Goal: Information Seeking & Learning: Understand process/instructions

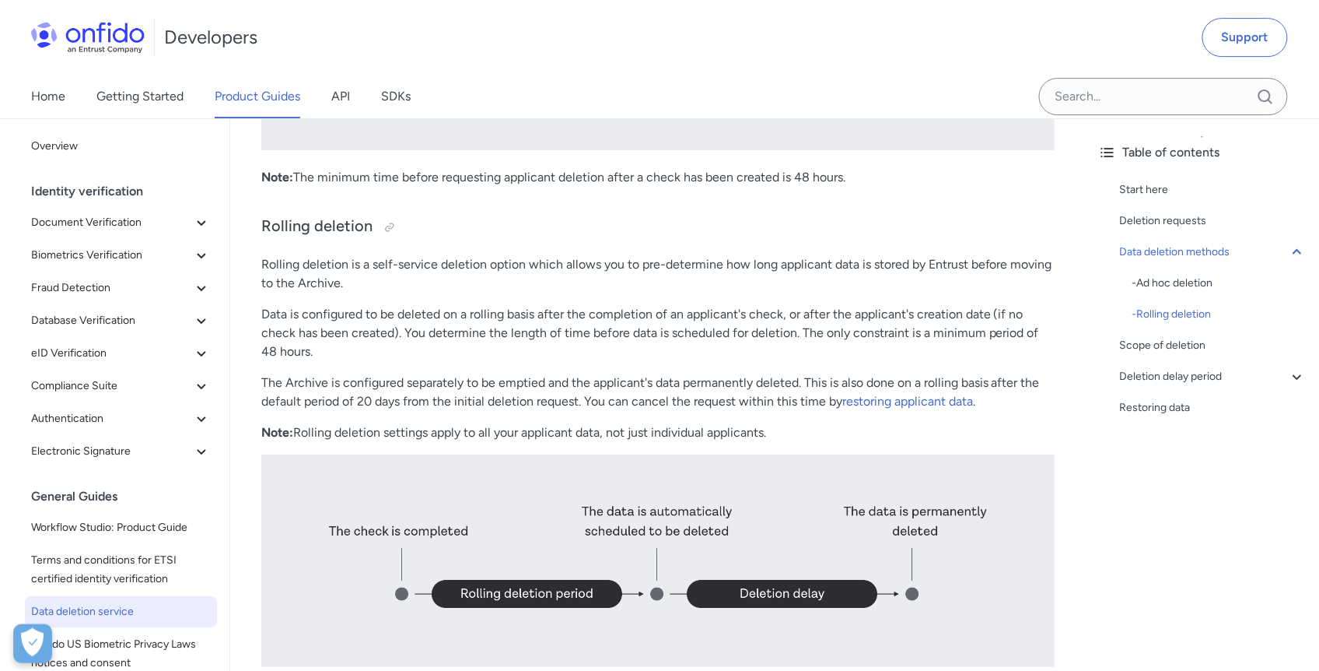
scroll to position [1687, 0]
click at [468, 410] on p "The Archive is configured separately to be emptied and the applicant's data per…" at bounding box center [658, 391] width 794 height 37
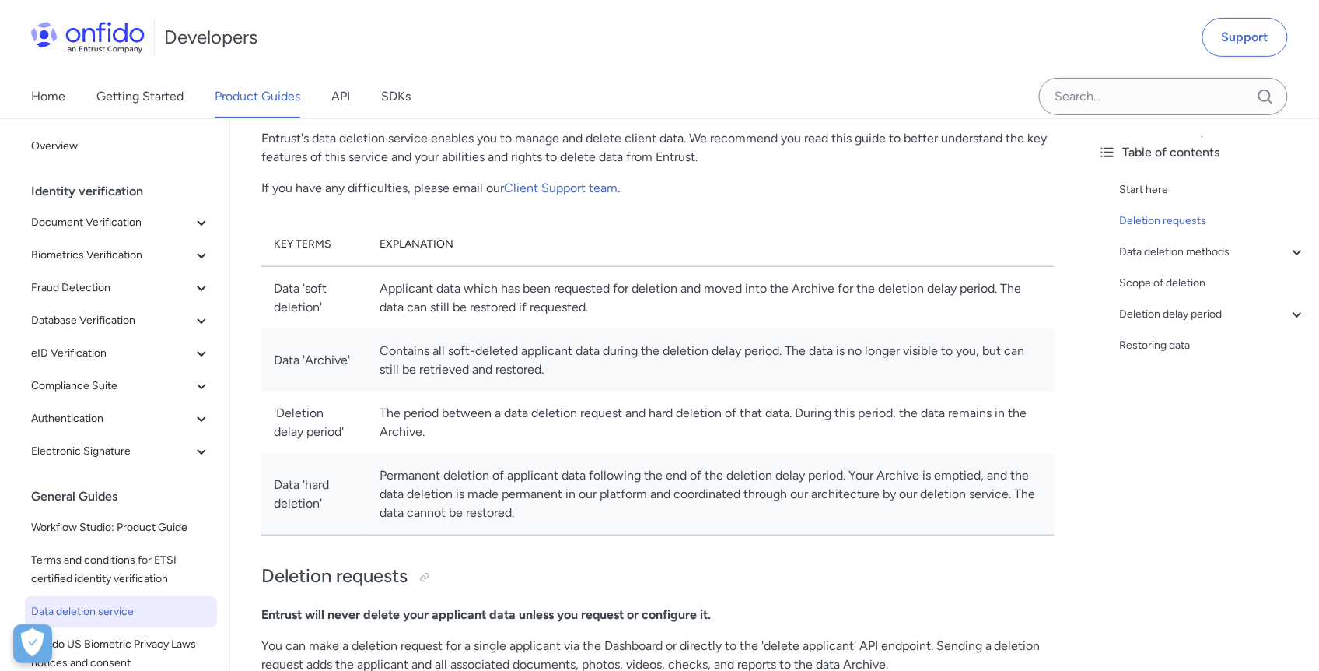
scroll to position [0, 0]
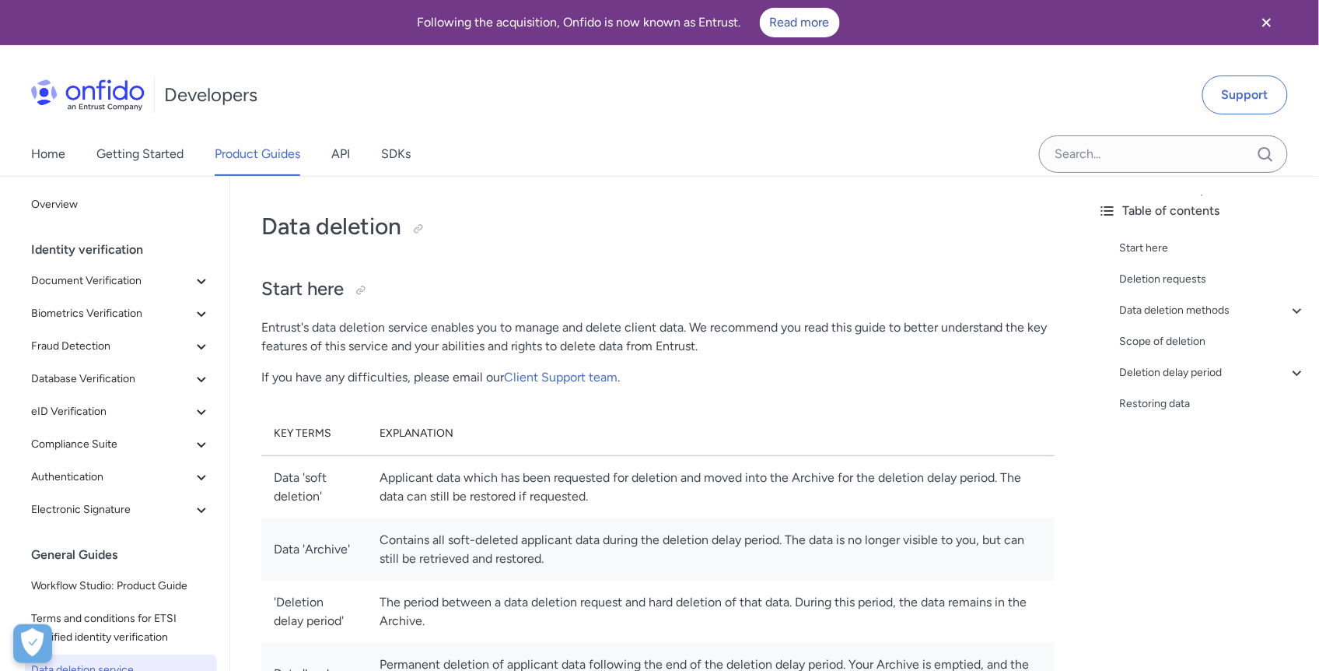
click at [460, 332] on p "Entrust's data deletion service enables you to manage and delete client data. W…" at bounding box center [658, 336] width 794 height 37
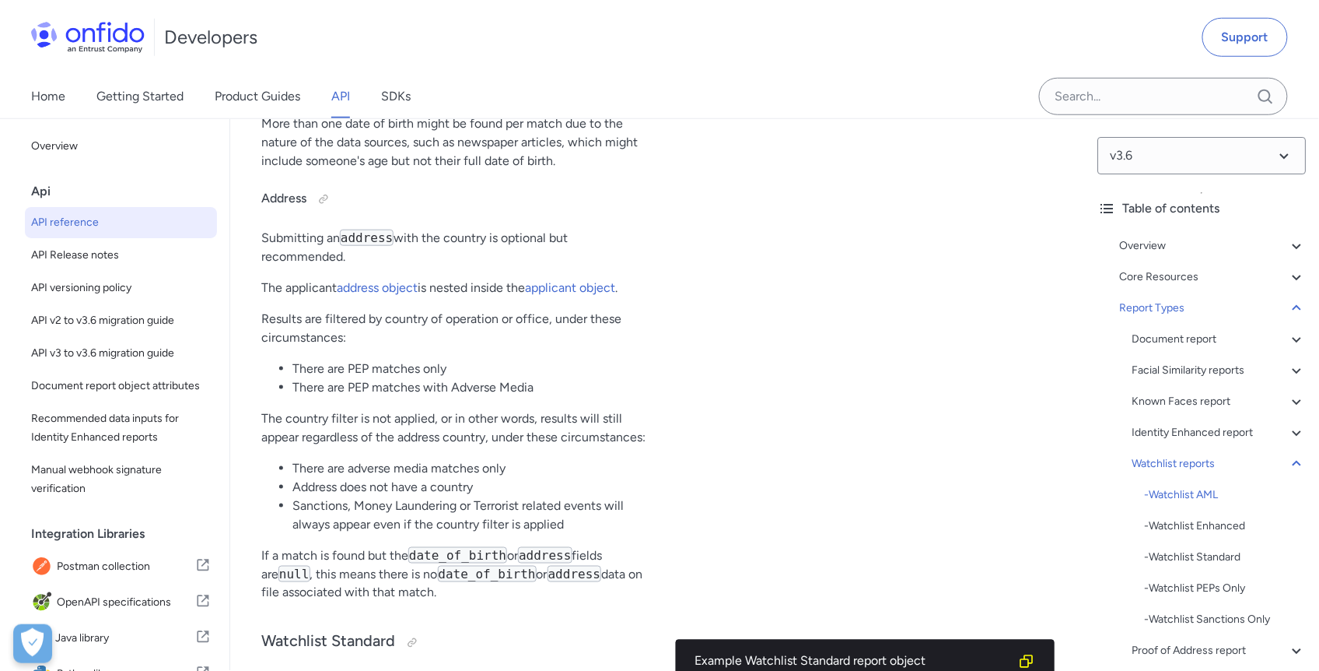
scroll to position [101419, 0]
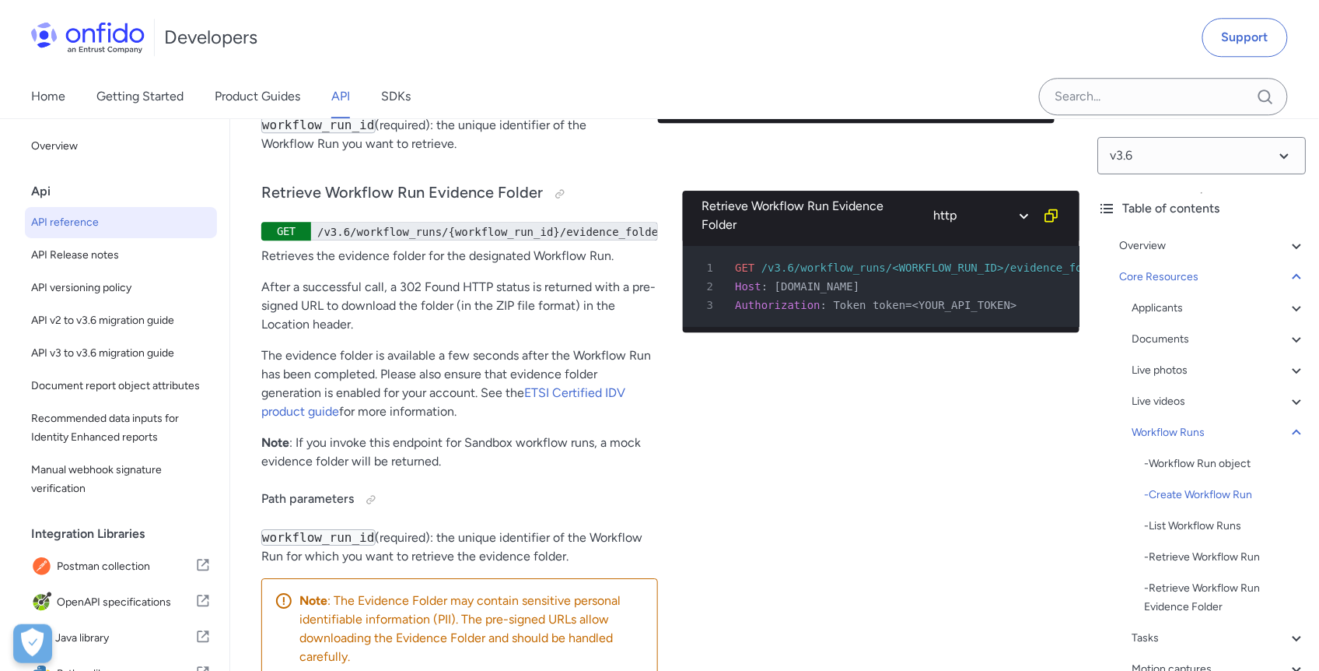
scroll to position [40964, 0]
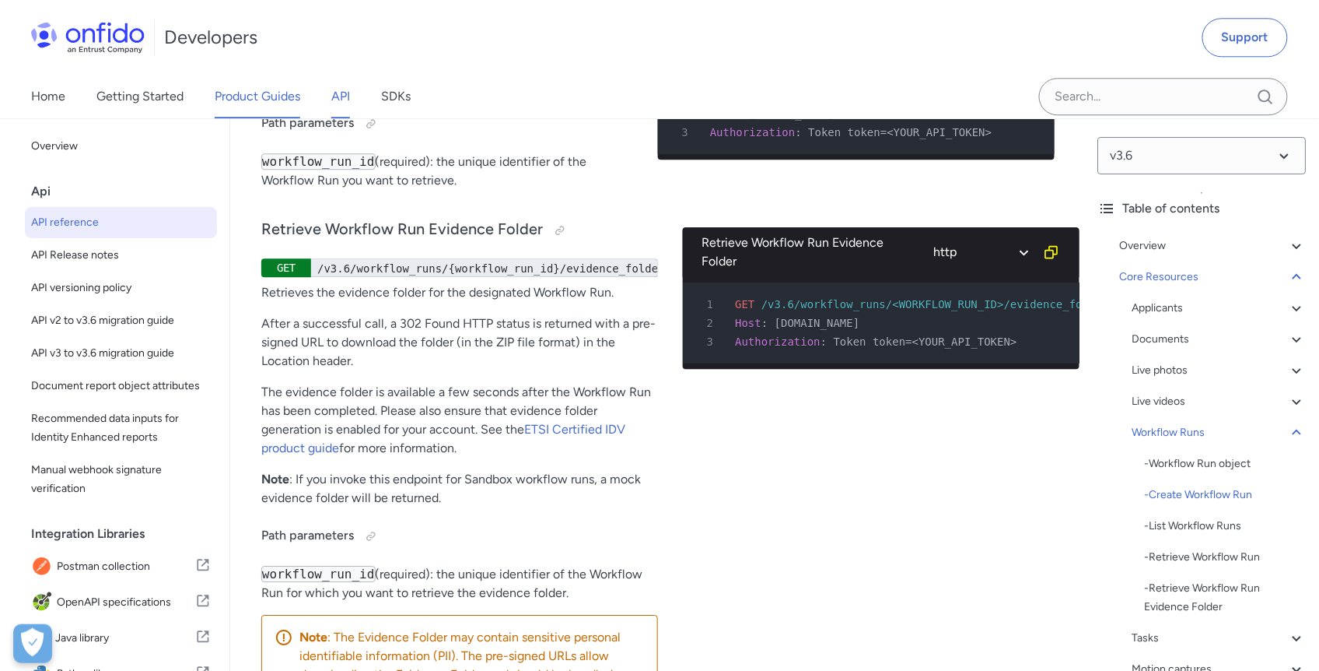
click at [234, 95] on link "Product Guides" at bounding box center [258, 97] width 86 height 44
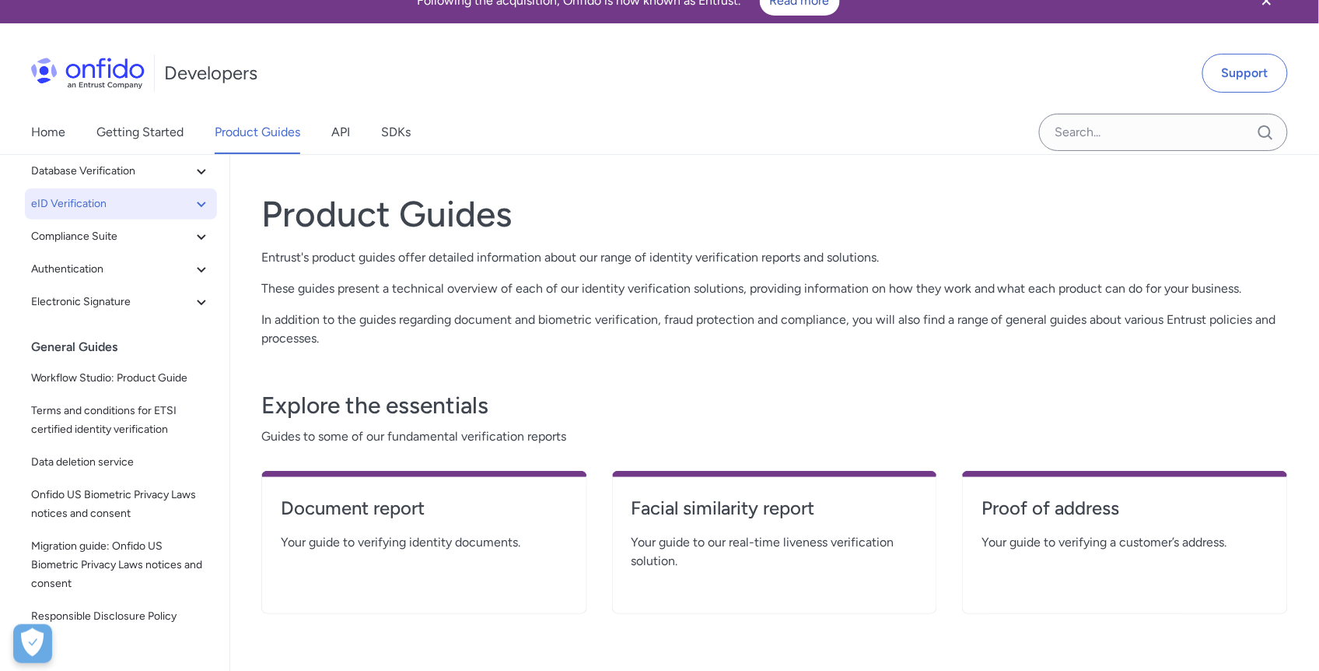
scroll to position [22, 0]
click at [139, 379] on span "Workflow Studio: Product Guide" at bounding box center [121, 378] width 180 height 19
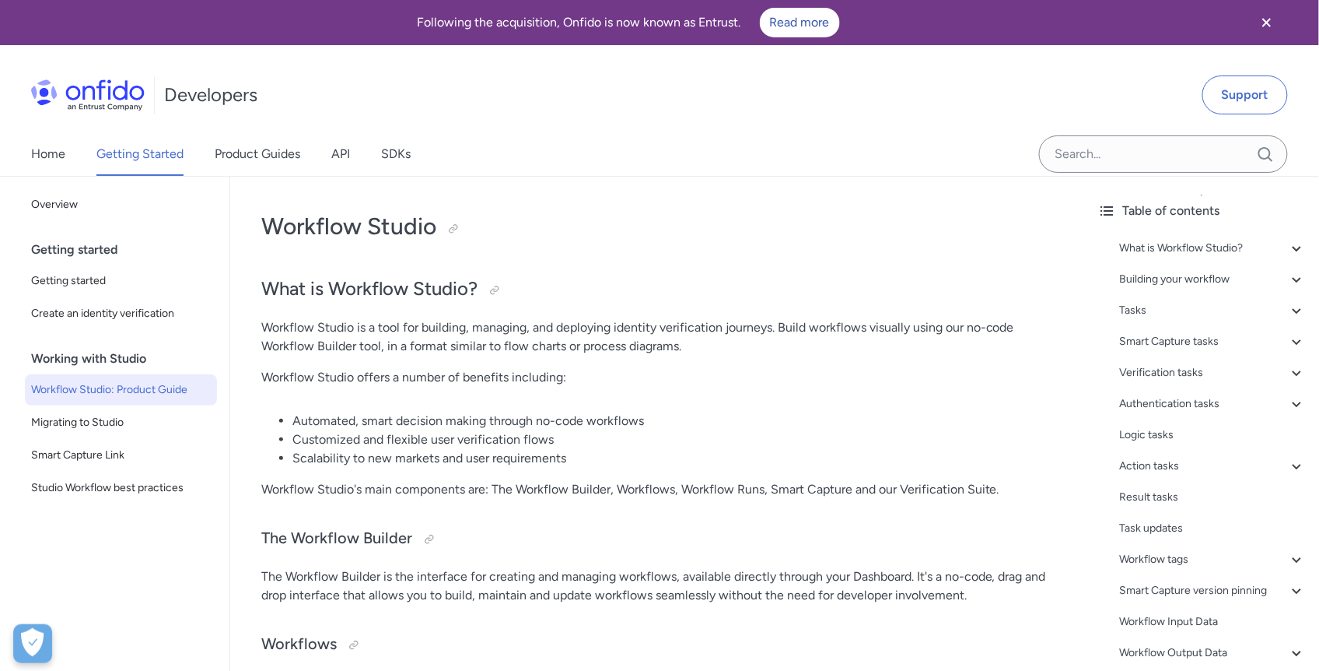
click at [495, 418] on li "Automated, smart decision making through no-code workflows" at bounding box center [674, 421] width 762 height 19
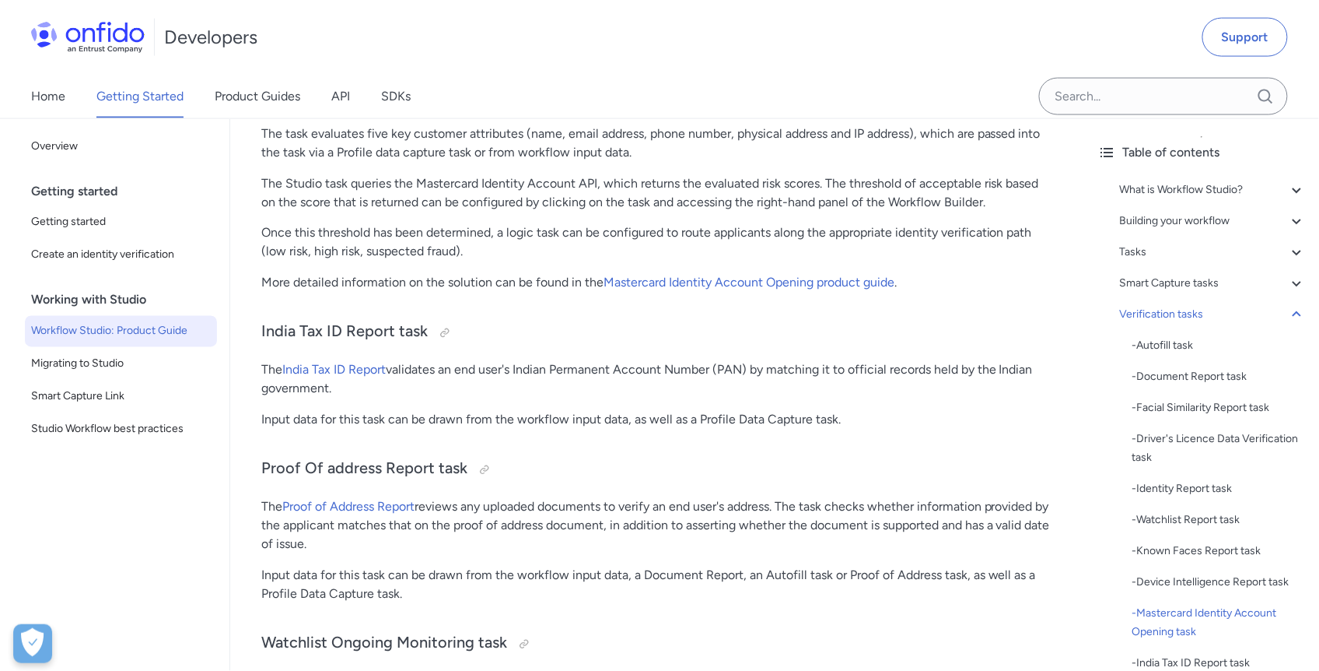
scroll to position [14664, 0]
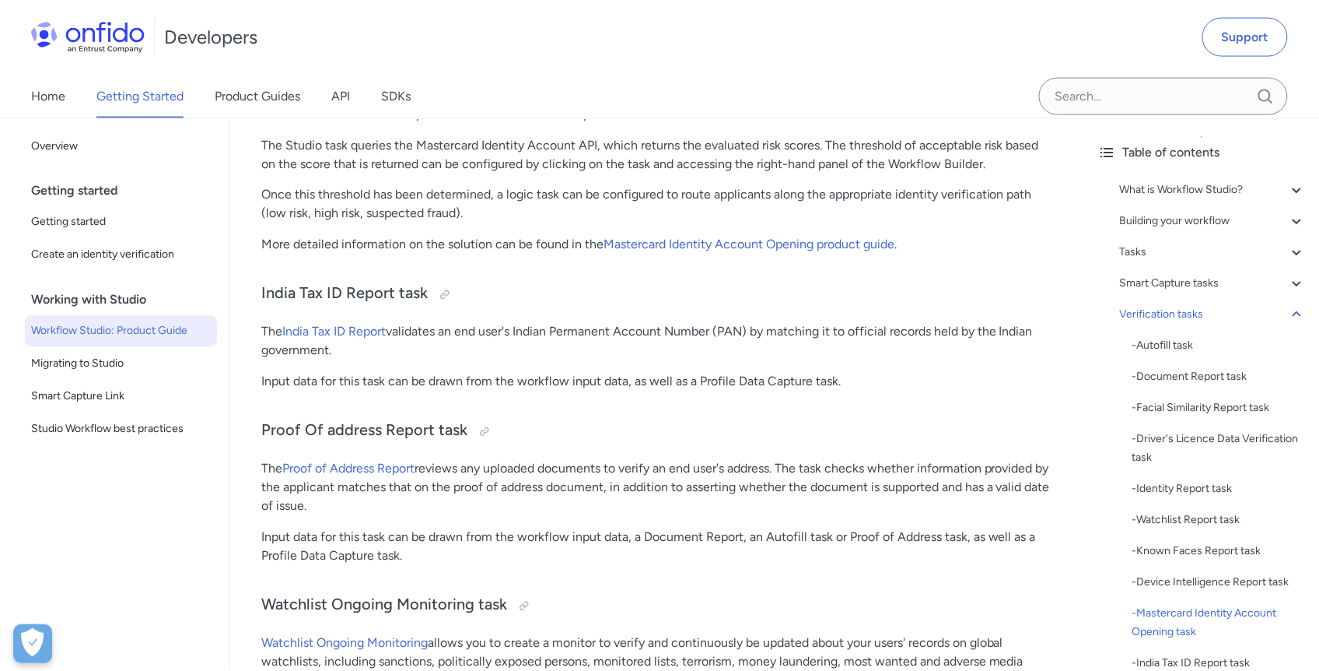
click at [603, 325] on p "The India Tax ID Report validates an end user's Indian Permanent Account Number…" at bounding box center [658, 341] width 794 height 37
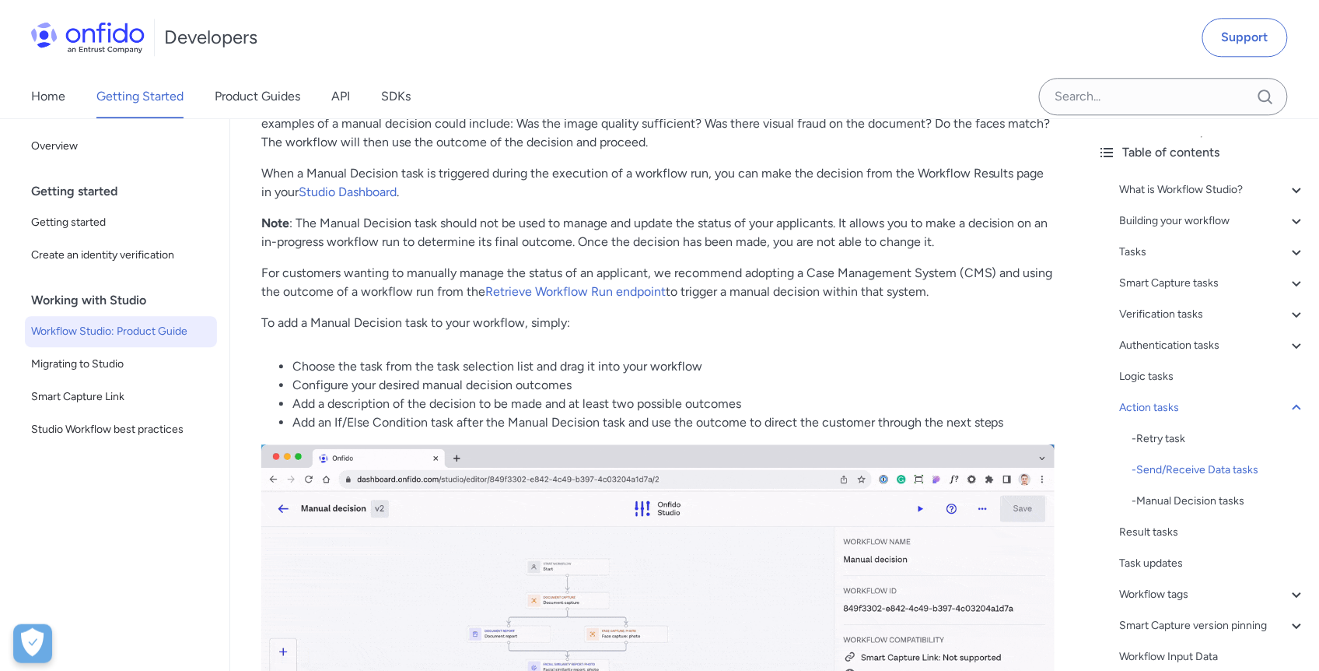
scroll to position [23106, 0]
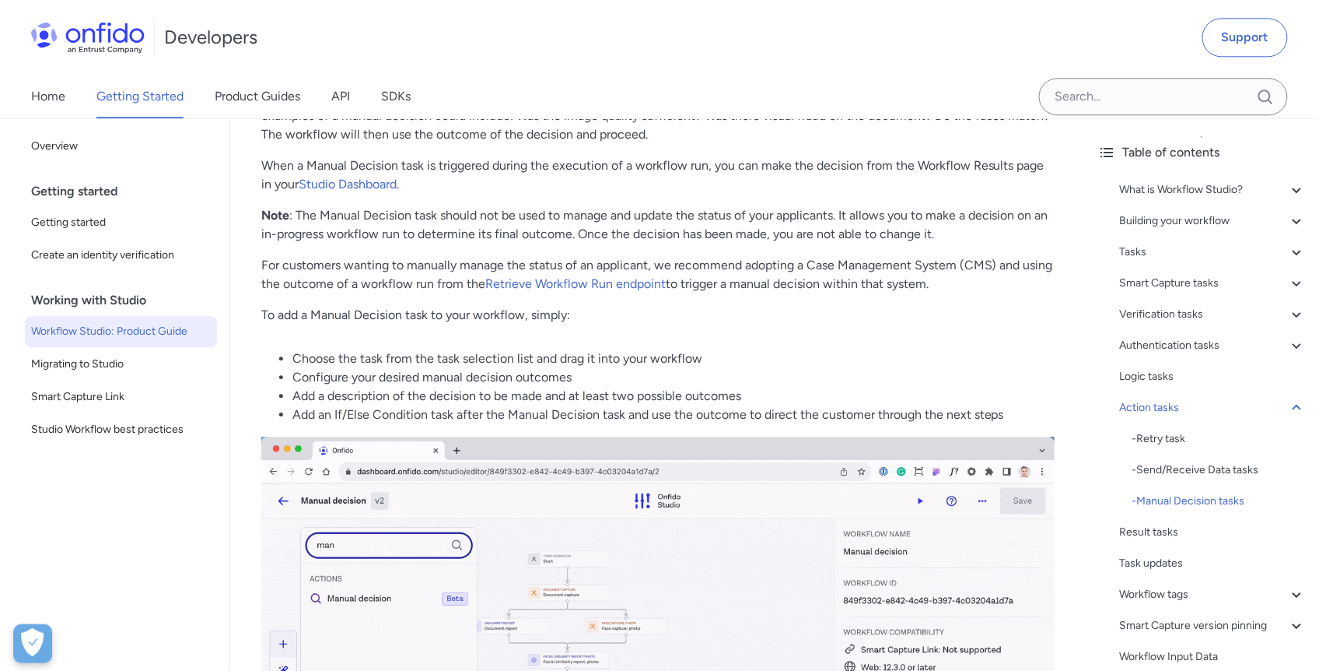
click at [541, 310] on p "To add a Manual Decision task to your workflow, simply:" at bounding box center [658, 315] width 794 height 19
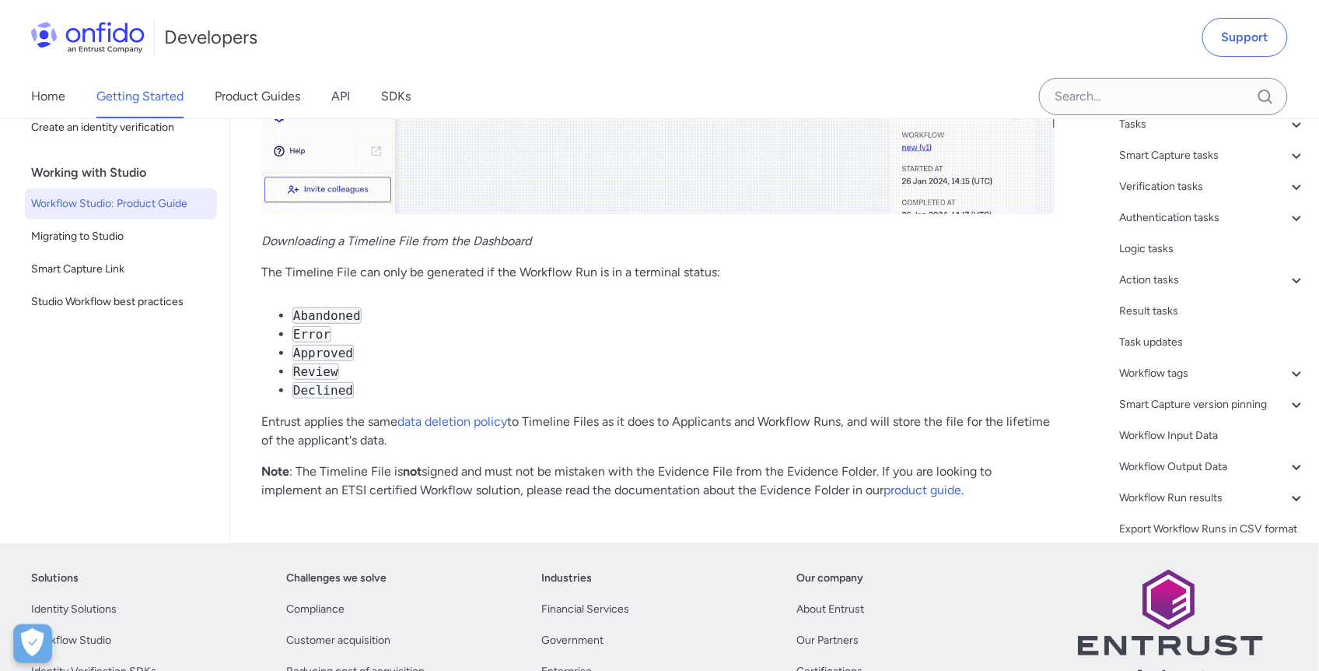
scroll to position [36111, 0]
